Goal: Task Accomplishment & Management: Manage account settings

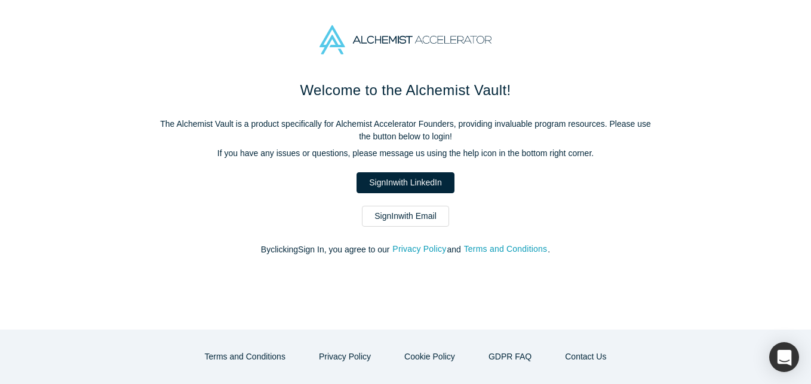
click at [384, 217] on link "Sign In with Email" at bounding box center [405, 216] width 87 height 21
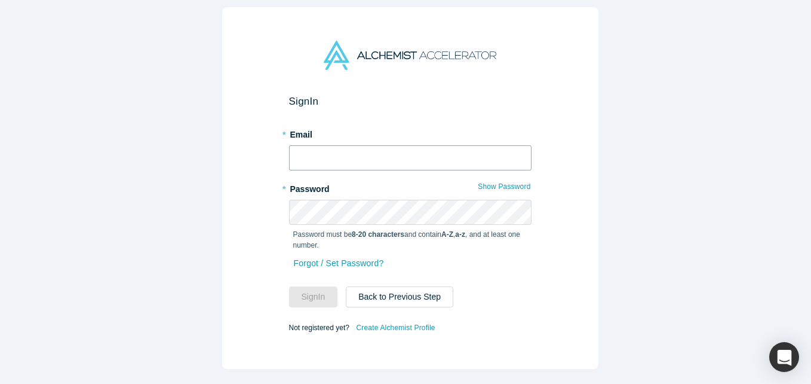
click at [353, 152] on input "text" at bounding box center [410, 157] width 243 height 25
type input "[EMAIL_ADDRESS][DOMAIN_NAME]"
click at [289, 286] on button "Sign In" at bounding box center [313, 296] width 49 height 21
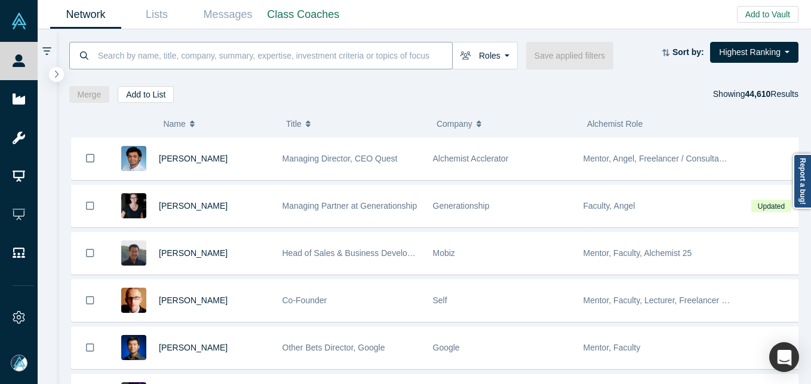
click at [321, 55] on input at bounding box center [274, 55] width 355 height 28
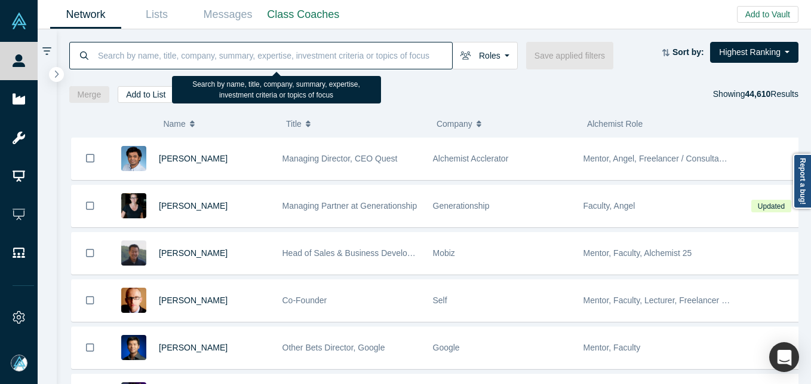
paste input "[PERSON_NAME]"
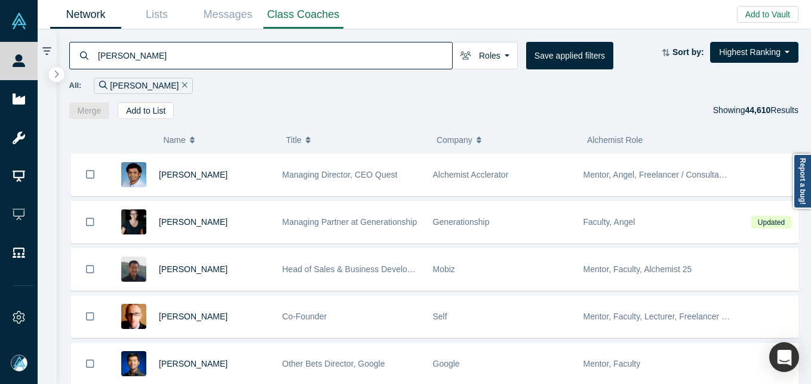
type input "[PERSON_NAME]"
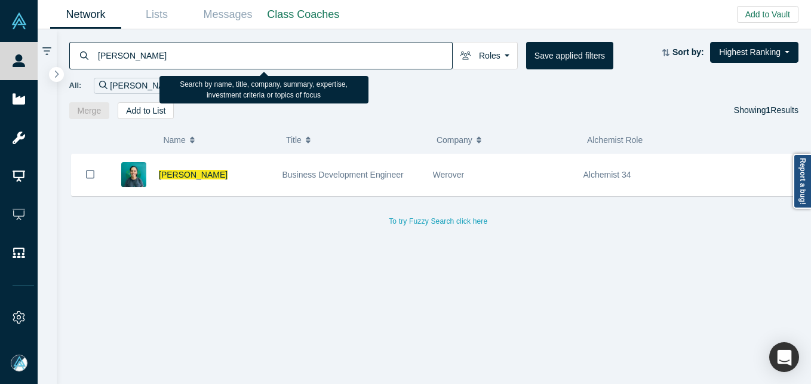
click at [157, 59] on input "[PERSON_NAME]" at bounding box center [274, 55] width 355 height 28
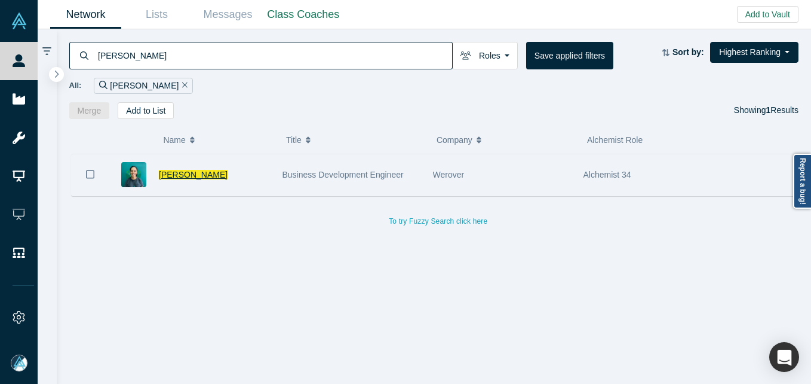
click at [174, 173] on span "[PERSON_NAME]" at bounding box center [193, 175] width 69 height 10
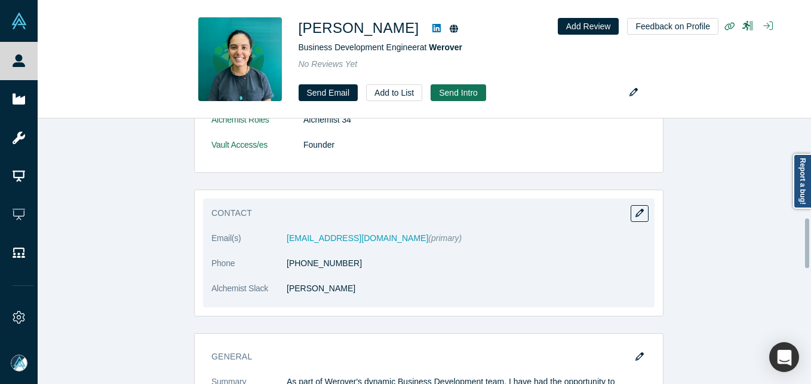
scroll to position [657, 0]
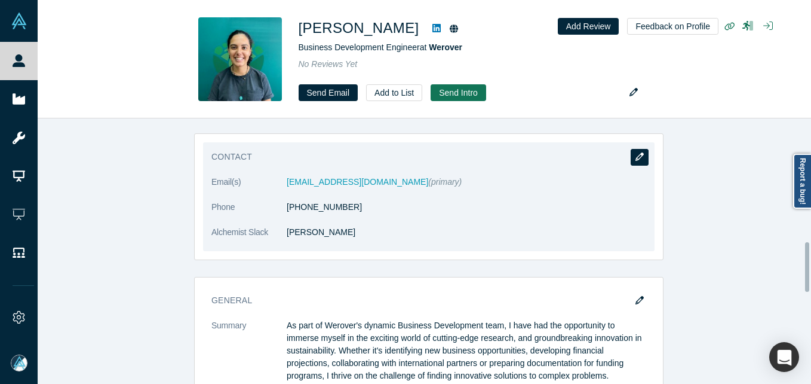
click at [636, 152] on icon "button" at bounding box center [640, 156] width 8 height 8
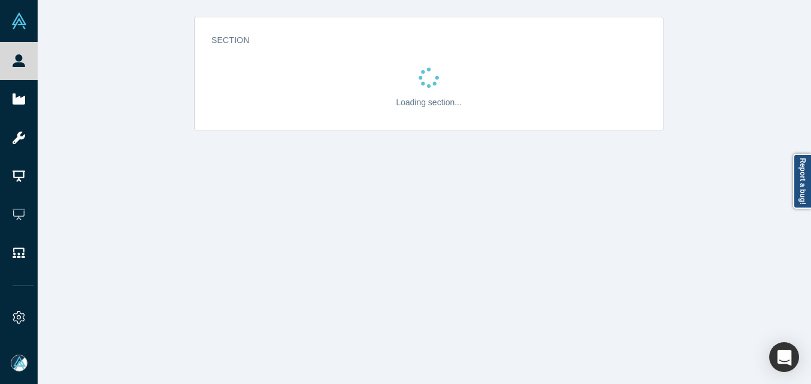
scroll to position [0, 0]
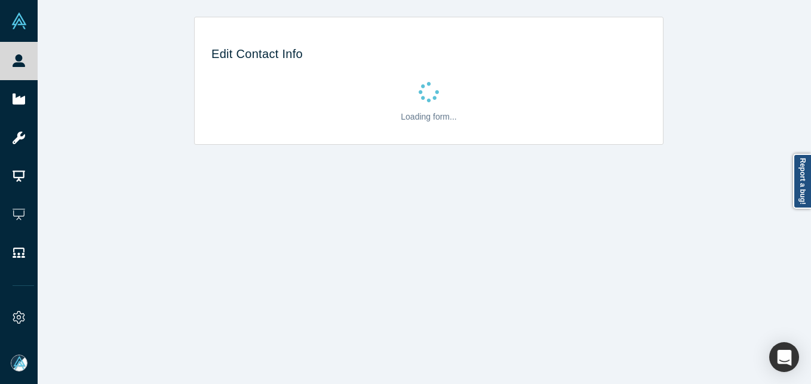
select select "TR"
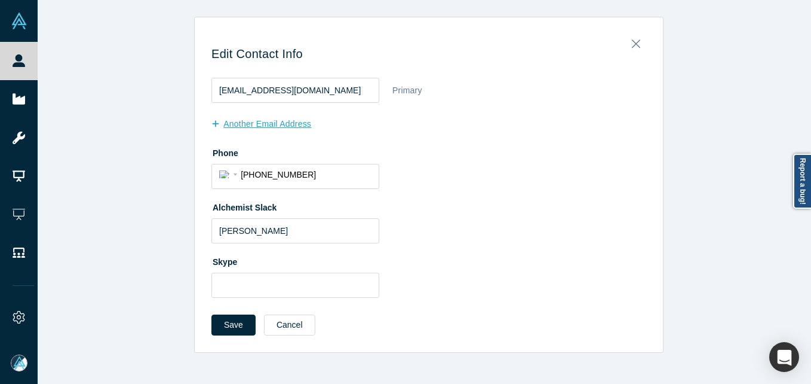
click at [265, 126] on button "another Email Address" at bounding box center [267, 124] width 112 height 21
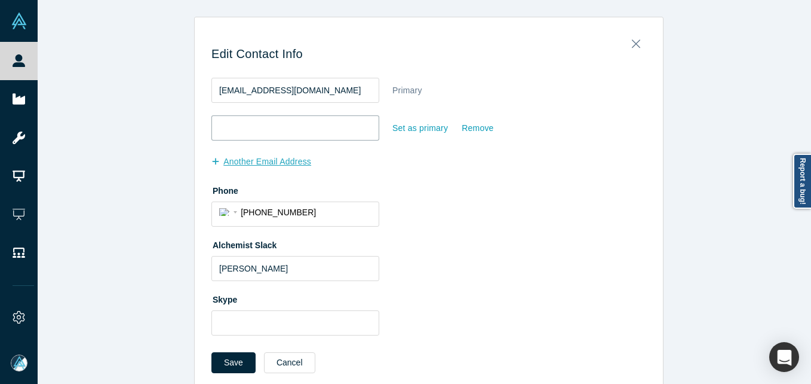
click at [263, 125] on input "email" at bounding box center [295, 127] width 168 height 25
paste input "[EMAIL_ADDRESS][DOMAIN_NAME]"
type input "[EMAIL_ADDRESS][DOMAIN_NAME]"
click at [217, 360] on button "Save" at bounding box center [233, 362] width 44 height 21
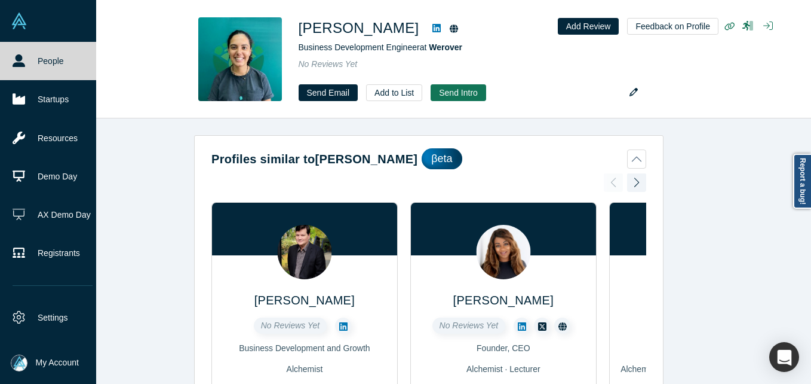
drag, startPoint x: 31, startPoint y: 62, endPoint x: 95, endPoint y: 1, distance: 87.9
click at [32, 62] on link "People" at bounding box center [52, 61] width 105 height 38
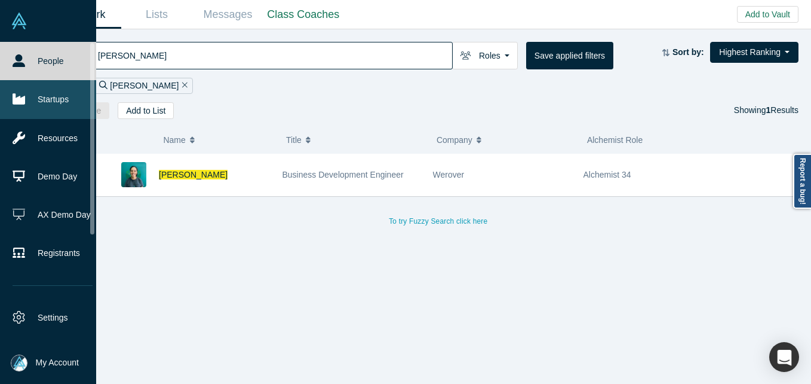
drag, startPoint x: 22, startPoint y: 96, endPoint x: 36, endPoint y: 90, distance: 15.0
click at [22, 95] on icon at bounding box center [19, 99] width 13 height 13
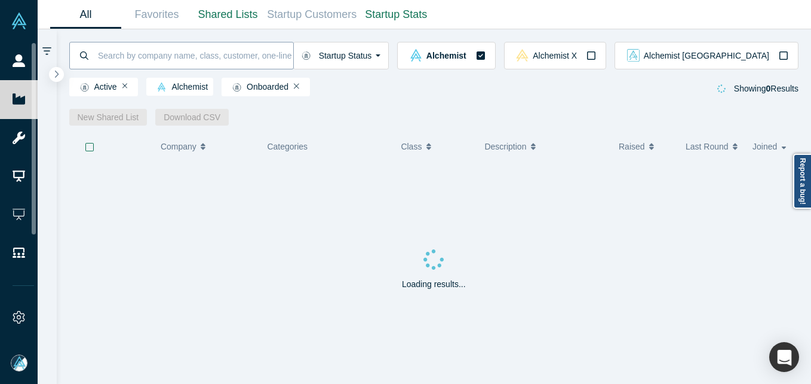
click at [180, 56] on input at bounding box center [195, 55] width 197 height 28
paste input "Industrial Dynamics"
type input "Industrial Dynamics"
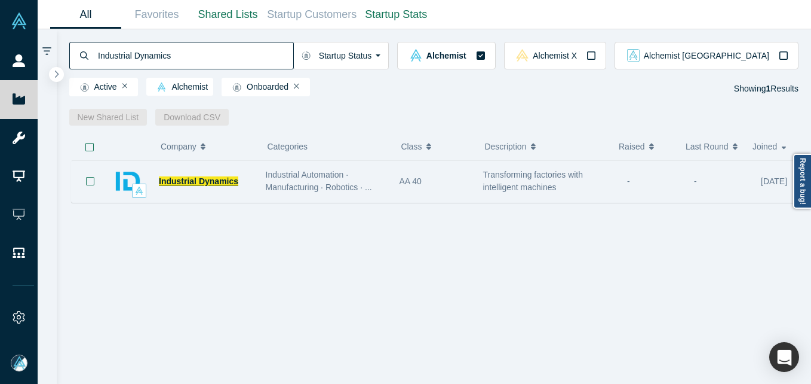
click at [202, 184] on span "Industrial Dynamics" at bounding box center [198, 181] width 79 height 10
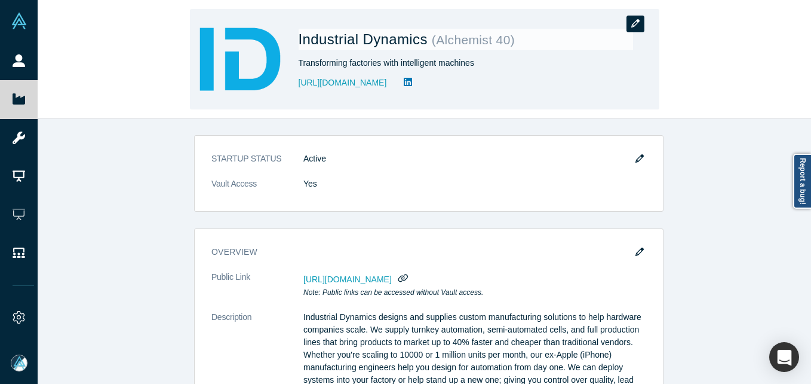
click at [630, 22] on button "button" at bounding box center [636, 24] width 18 height 17
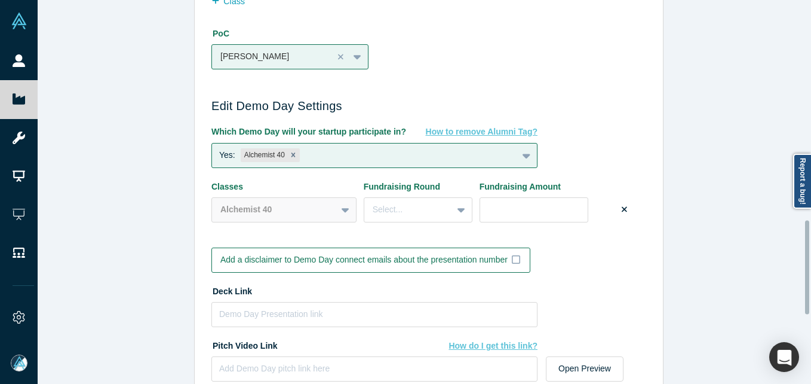
scroll to position [896, 0]
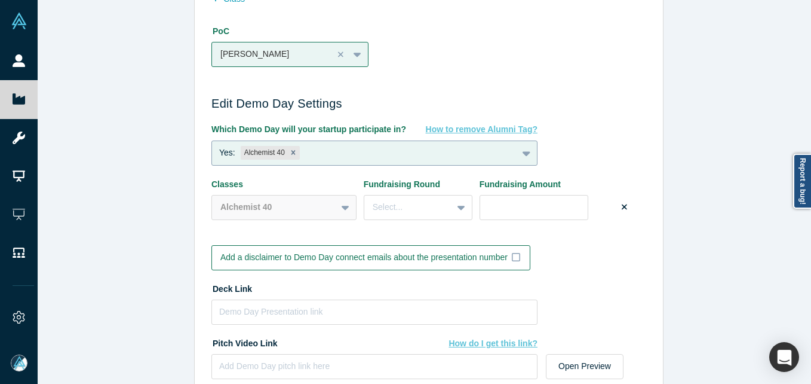
click at [418, 151] on div "Yes: Alchemist 40" at bounding box center [364, 152] width 305 height 19
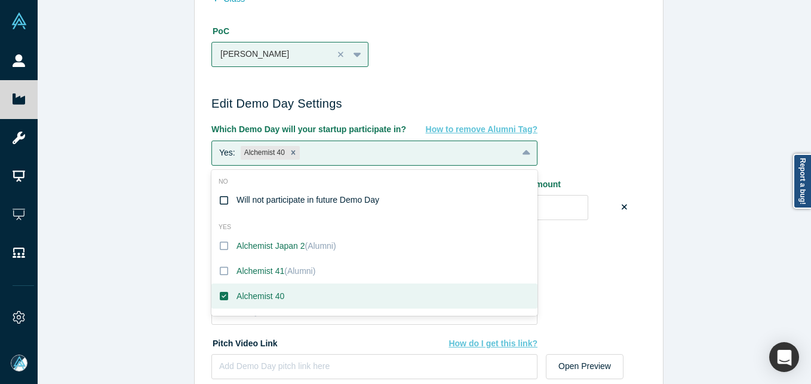
click at [293, 197] on div "Will not participate in future Demo Day" at bounding box center [308, 200] width 143 height 13
click at [0, 0] on input "Will not participate in future Demo Day" at bounding box center [0, 0] width 0 height 0
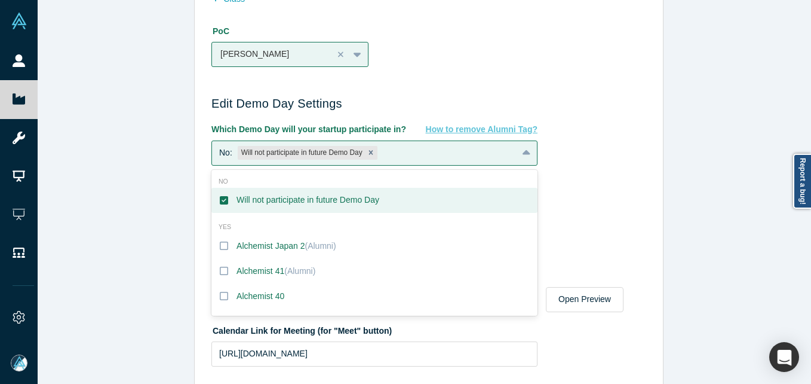
click at [151, 215] on div "Edit Company Profile * Name Industrial Dynamics Name cannot contain emoticons Y…" at bounding box center [429, 196] width 783 height 392
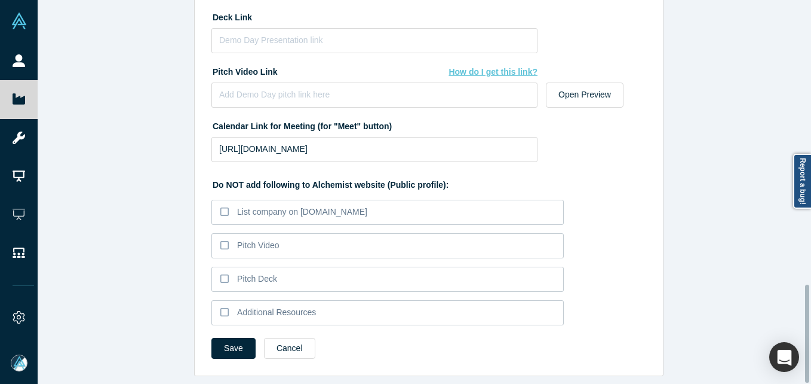
scroll to position [1109, 0]
click at [226, 344] on button "Save" at bounding box center [233, 348] width 44 height 21
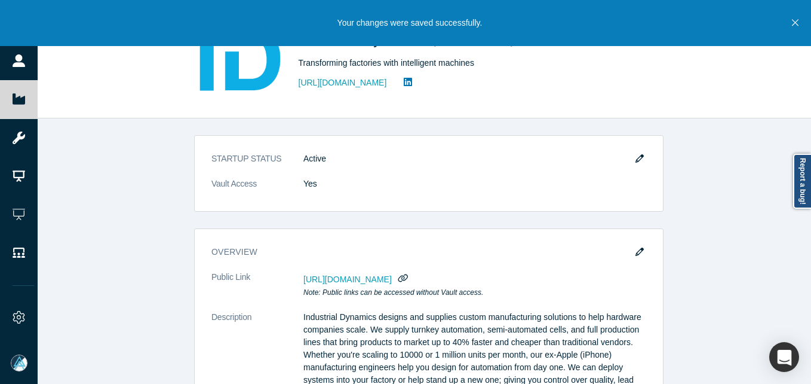
click at [796, 20] on icon "Close" at bounding box center [795, 22] width 7 height 11
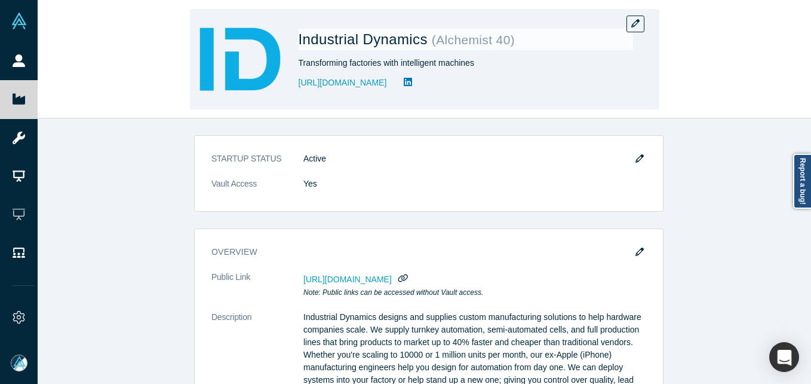
click at [646, 26] on div "Industrial Dynamics ( Alchemist 40 ) Transforming factories with intelligent ma…" at bounding box center [425, 59] width 470 height 100
click at [633, 28] on button "button" at bounding box center [636, 24] width 18 height 17
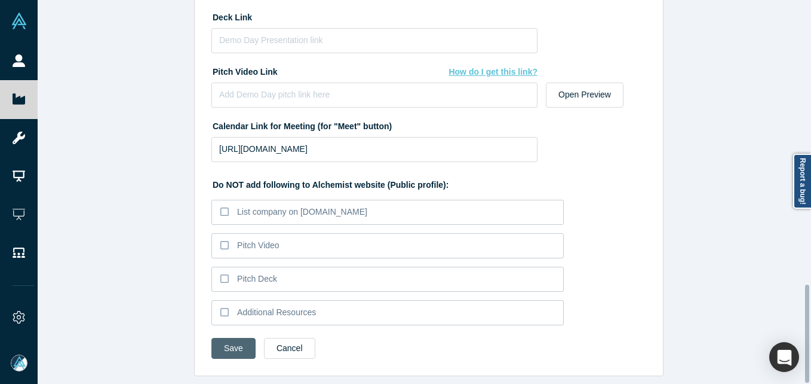
drag, startPoint x: 223, startPoint y: 339, endPoint x: 218, endPoint y: 352, distance: 14.5
click at [223, 340] on button "Save" at bounding box center [233, 348] width 44 height 21
